Goal: Information Seeking & Learning: Find specific fact

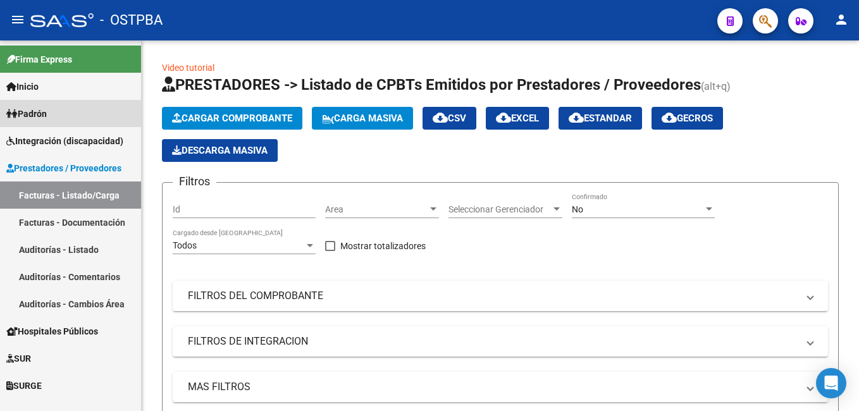
click at [54, 114] on link "Padrón" at bounding box center [70, 113] width 141 height 27
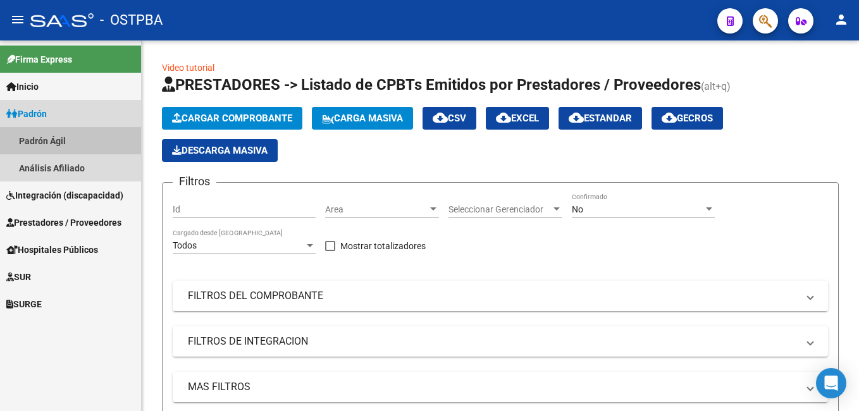
click at [49, 140] on link "Padrón Ágil" at bounding box center [70, 140] width 141 height 27
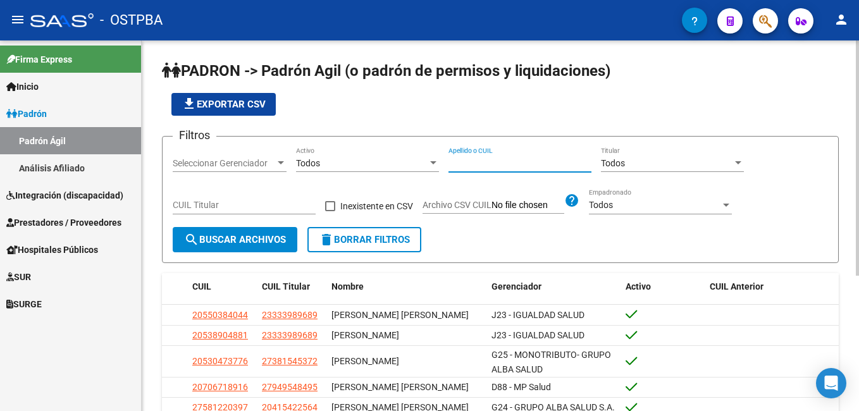
click at [502, 165] on input "Apellido o CUIL" at bounding box center [520, 163] width 143 height 11
type input "arias"
click at [280, 161] on div at bounding box center [280, 163] width 11 height 10
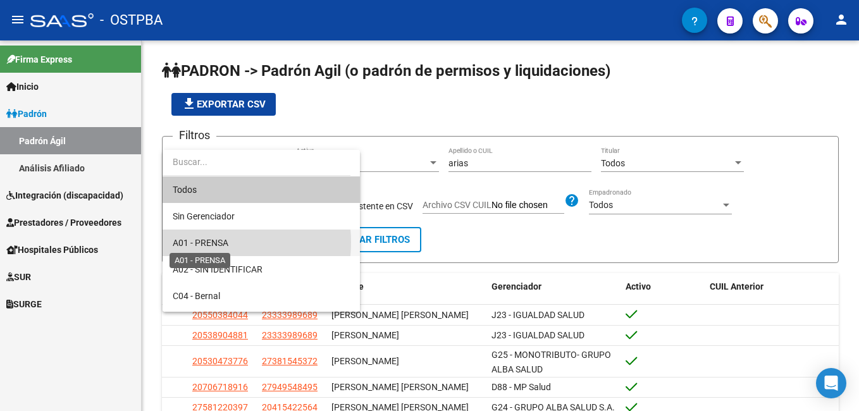
click at [208, 242] on span "A01 - PRENSA" at bounding box center [201, 243] width 56 height 10
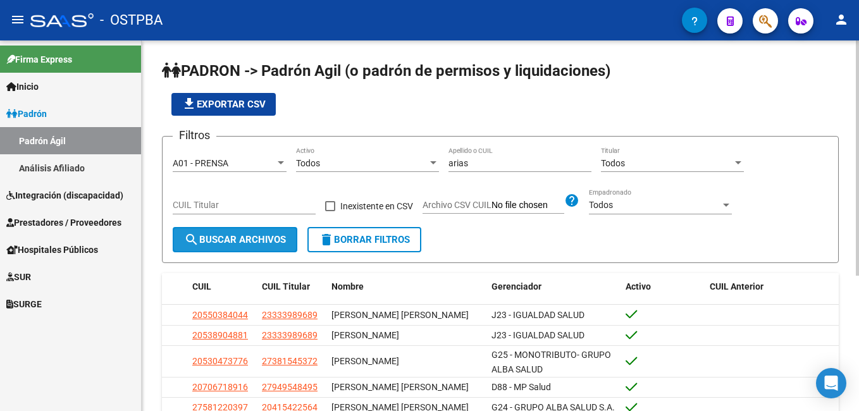
click at [215, 235] on span "search Buscar Archivos" at bounding box center [235, 239] width 102 height 11
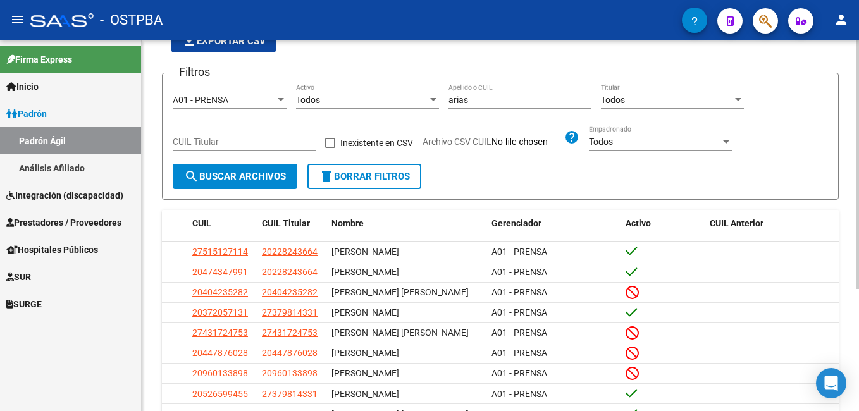
scroll to position [127, 0]
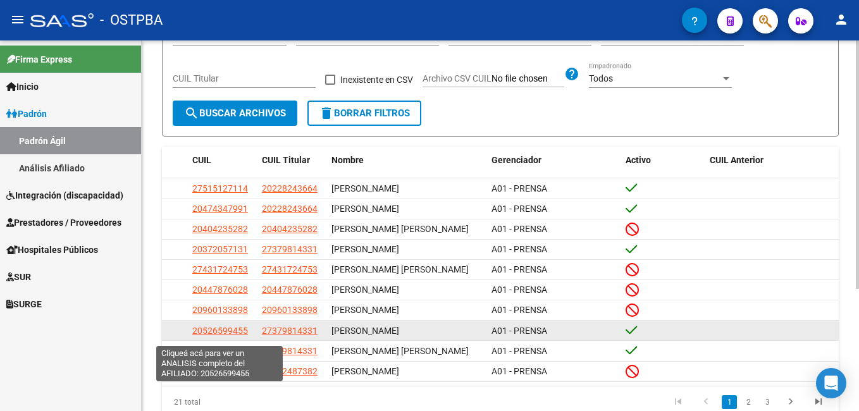
click at [227, 336] on span "20526599455" at bounding box center [220, 331] width 56 height 10
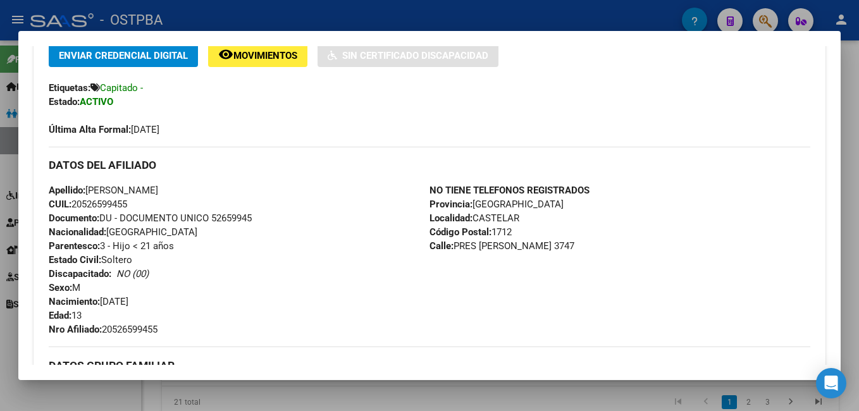
scroll to position [253, 0]
